Goal: Transaction & Acquisition: Purchase product/service

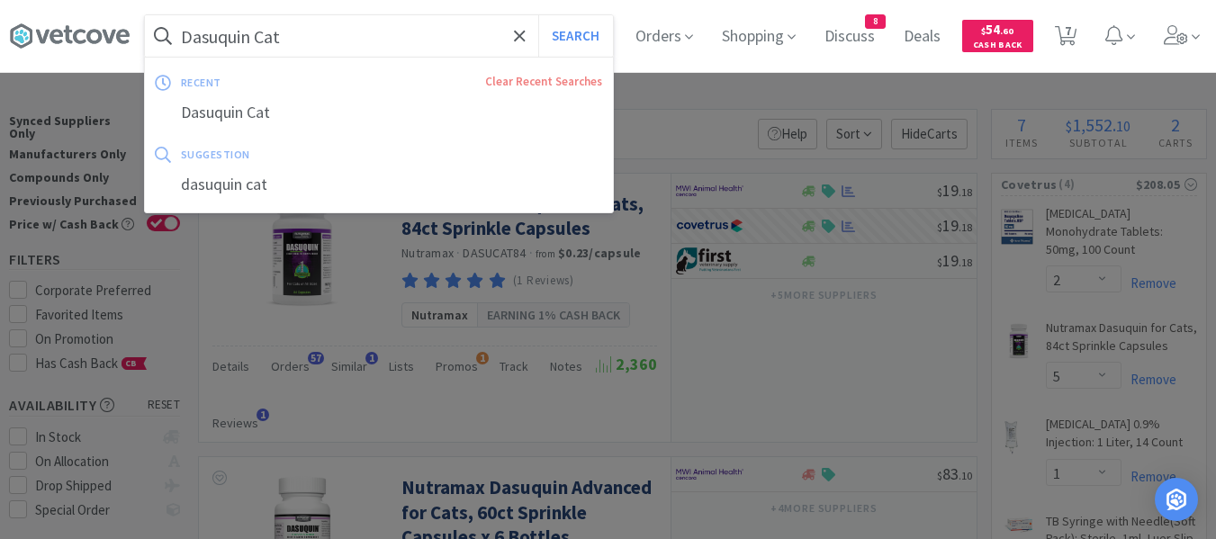
select select "2"
select select "5"
select select "1"
select select "4"
select select "1"
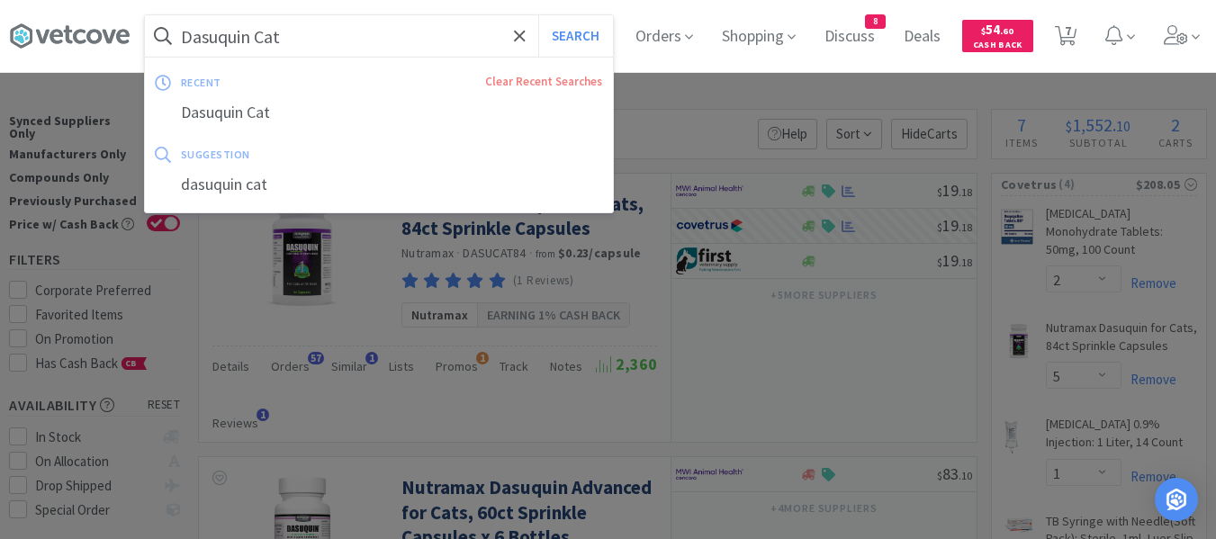
select select "1"
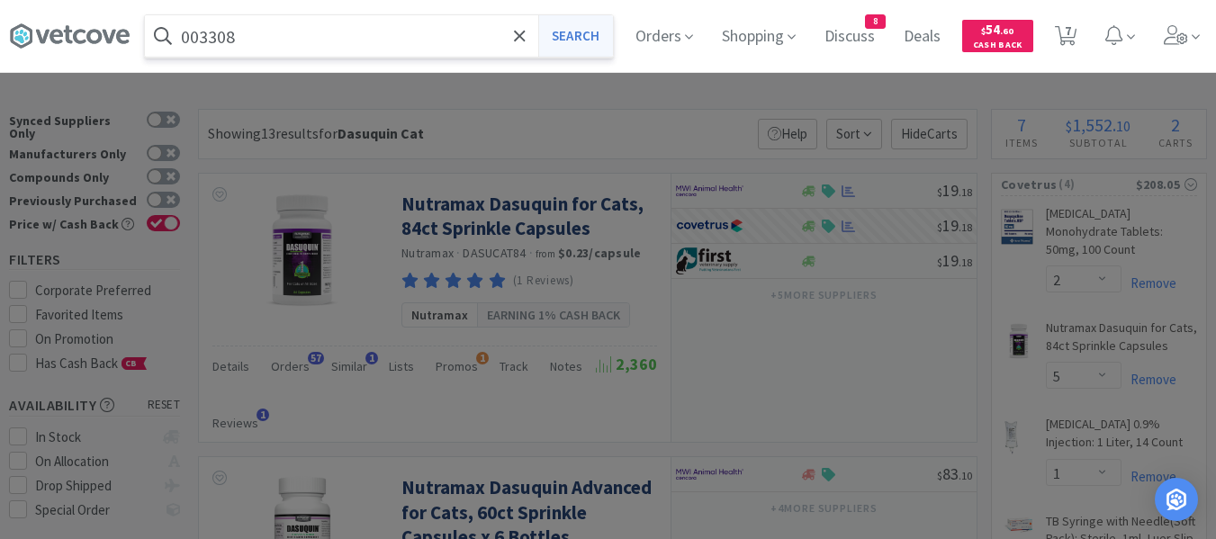
type input "003308"
click at [583, 33] on button "Search" at bounding box center [575, 35] width 75 height 41
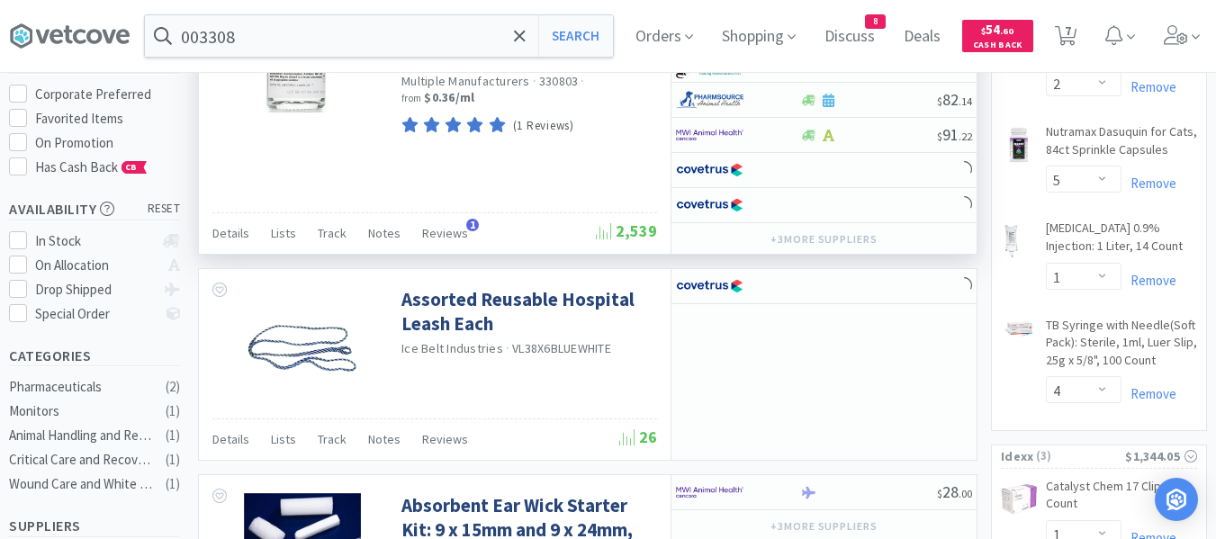
scroll to position [270, 0]
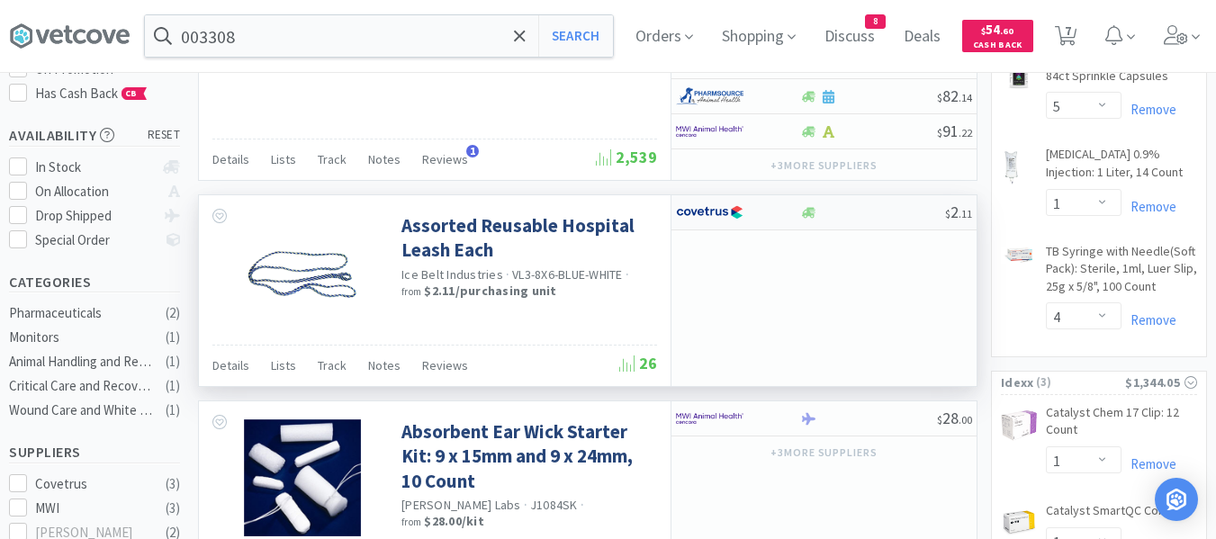
click at [874, 215] on div at bounding box center [872, 213] width 146 height 14
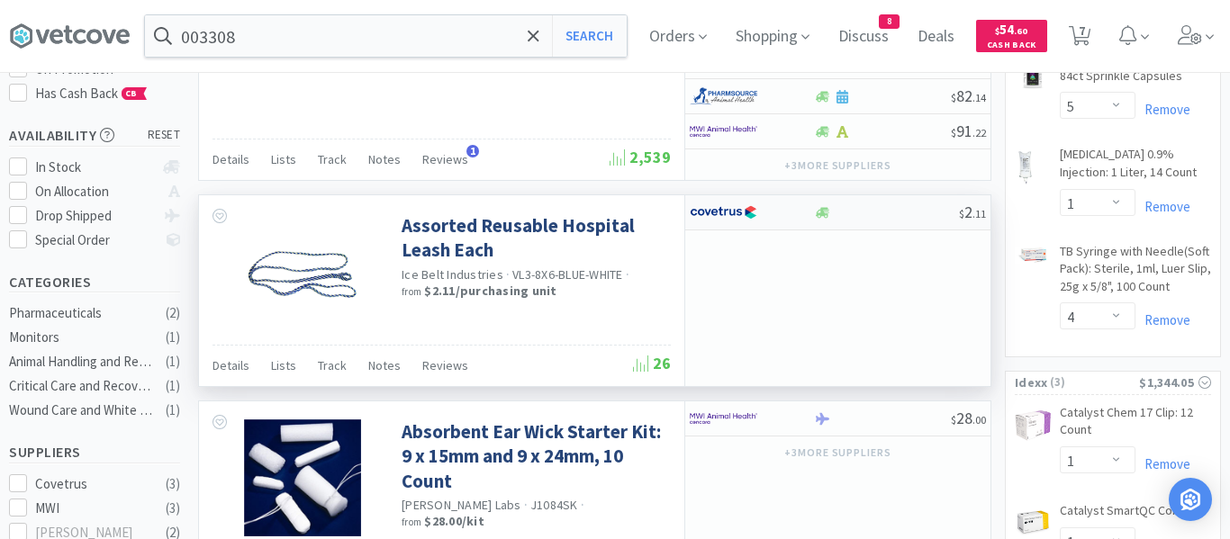
select select "1"
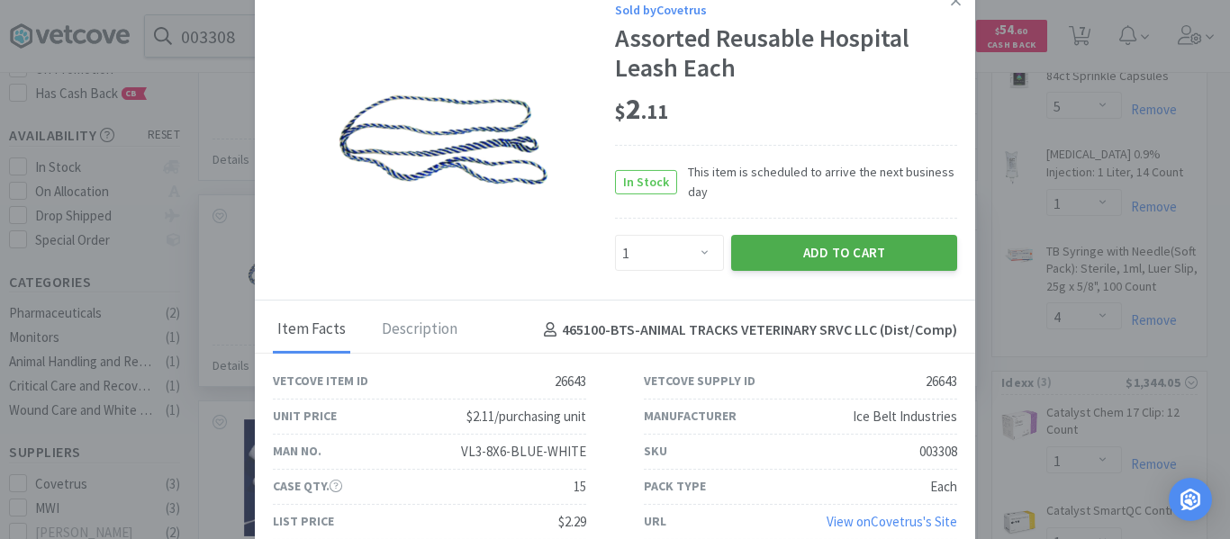
click at [814, 254] on button "Add to Cart" at bounding box center [844, 253] width 226 height 36
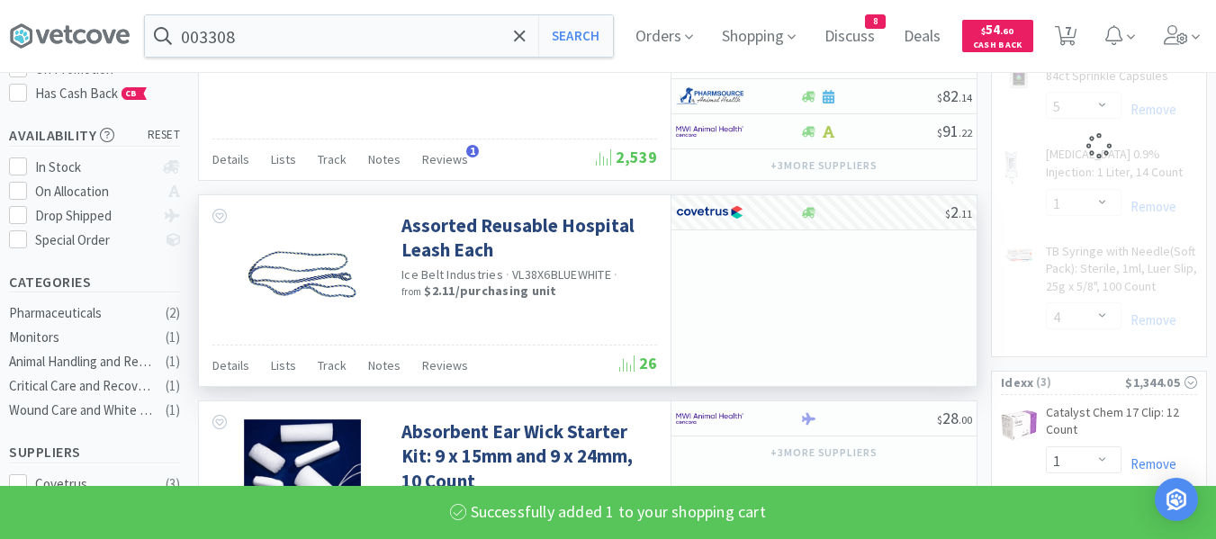
select select "1"
select select "2"
select select "5"
select select "1"
select select "4"
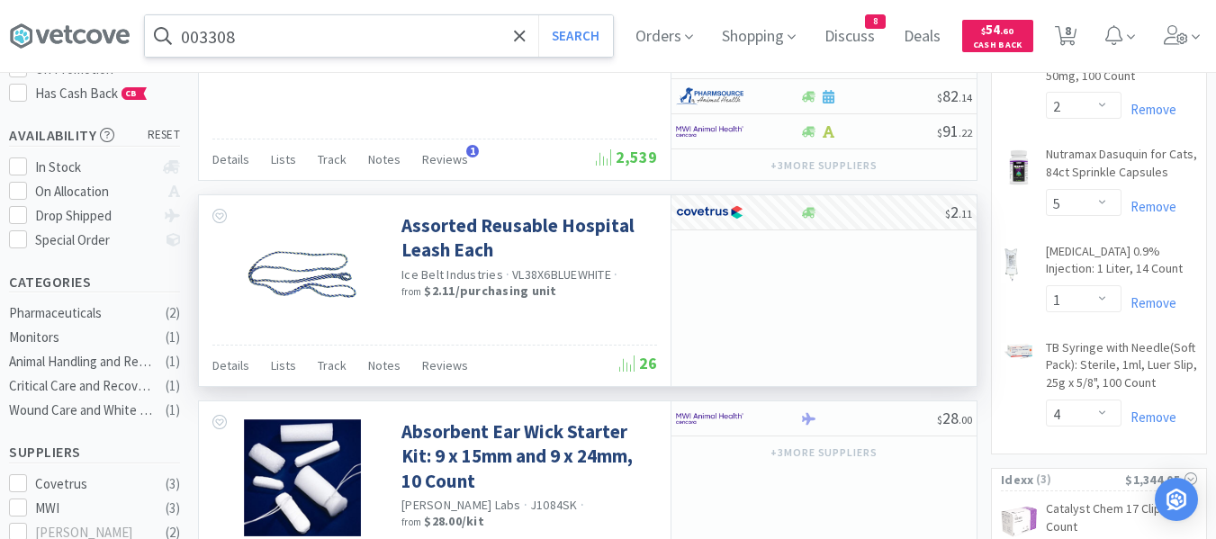
click at [380, 33] on input "003308" at bounding box center [379, 35] width 468 height 41
